Goal: Subscribe to service/newsletter

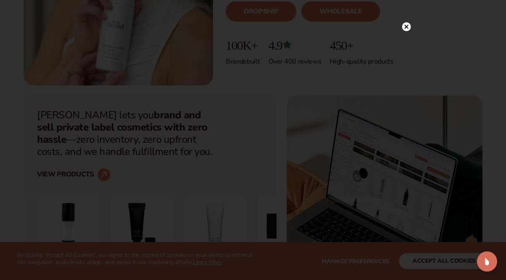
scroll to position [206, 0]
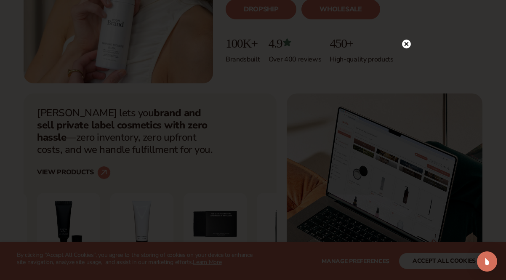
click at [409, 42] on circle at bounding box center [406, 44] width 9 height 9
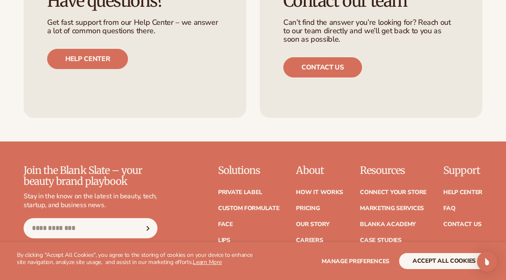
scroll to position [3290, 0]
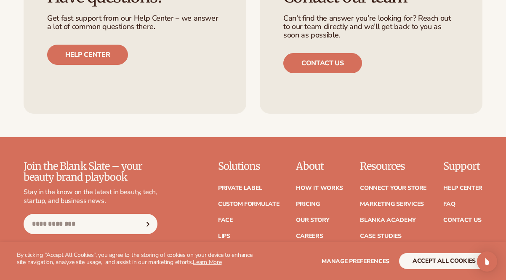
click at [62, 214] on input "Email" at bounding box center [91, 224] width 134 height 20
type input "*"
type input "**********"
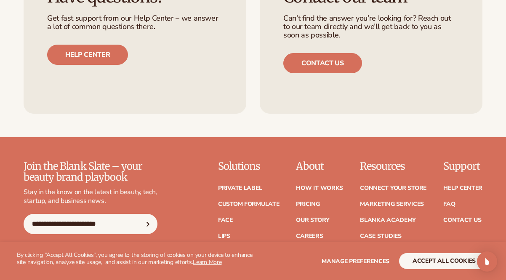
click at [139, 214] on button "Subscribe" at bounding box center [148, 224] width 19 height 20
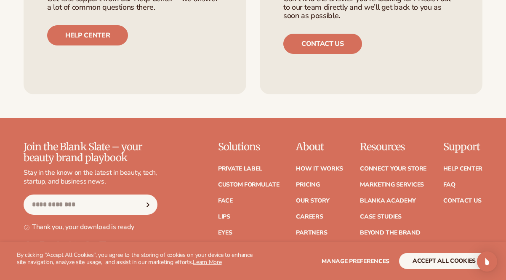
scroll to position [3340, 0]
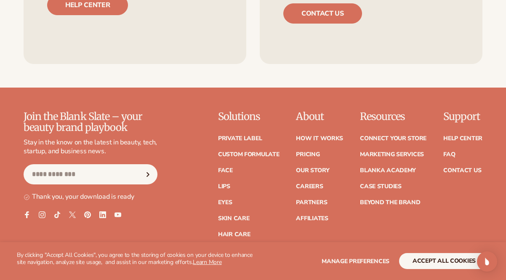
click at [448, 127] on ul "Help Center FAQ Contact Us" at bounding box center [462, 150] width 39 height 46
click at [452, 133] on ul "Help Center FAQ Contact Us" at bounding box center [462, 150] width 39 height 46
click at [451, 152] on link "FAQ" at bounding box center [449, 155] width 12 height 6
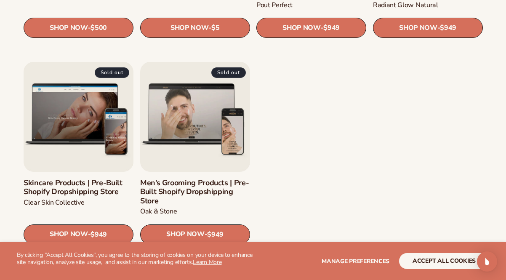
scroll to position [1013, 0]
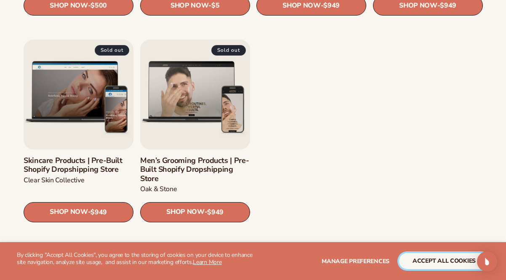
click at [446, 256] on button "accept all cookies" at bounding box center [444, 261] width 90 height 16
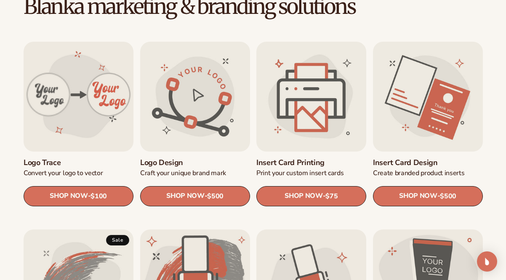
scroll to position [260, 0]
